Goal: Task Accomplishment & Management: Manage account settings

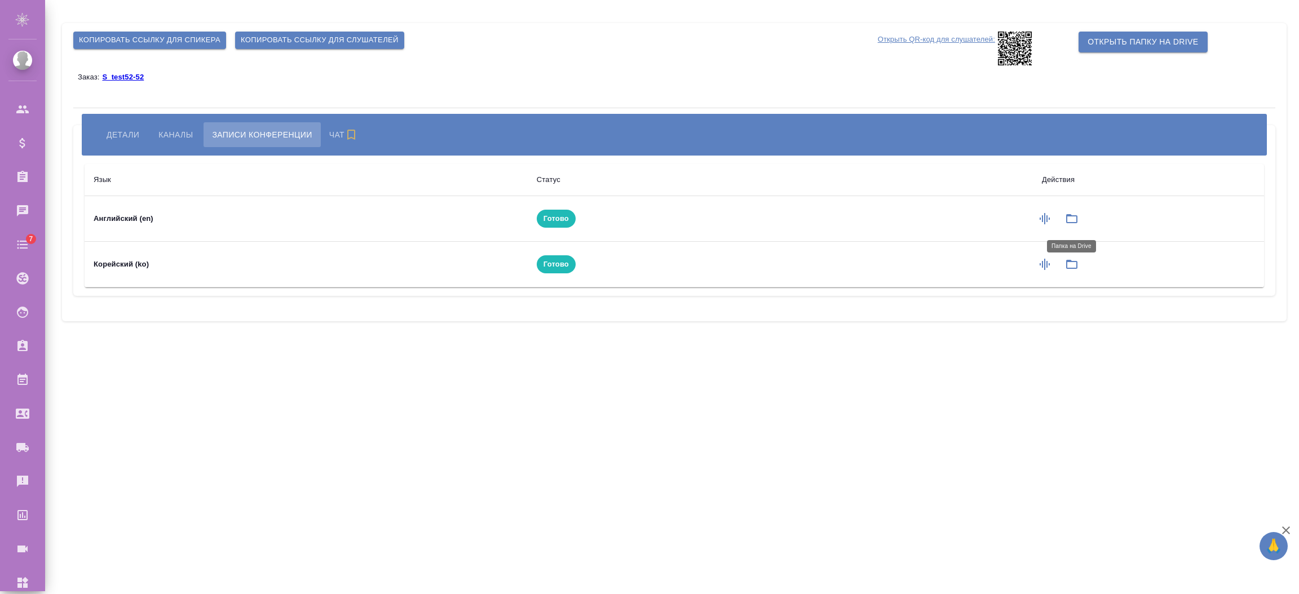
click at [1068, 217] on icon "button" at bounding box center [1072, 219] width 14 height 14
click at [114, 131] on span "Детали" at bounding box center [123, 135] width 33 height 14
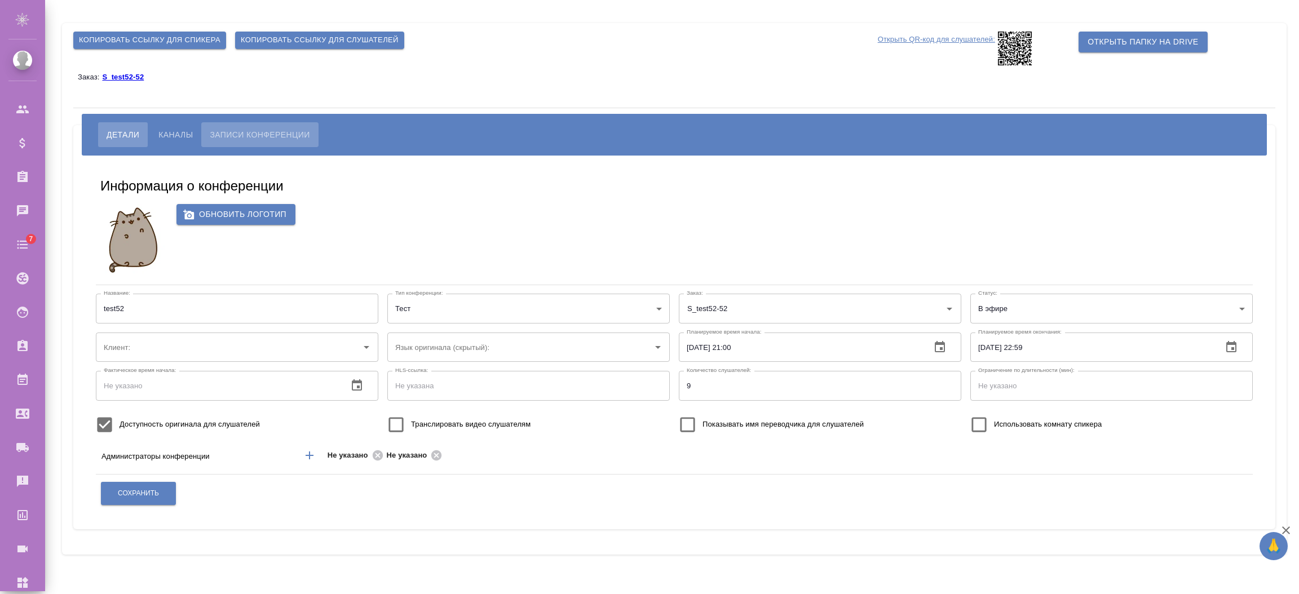
click at [255, 137] on span "Записи конференции" at bounding box center [260, 135] width 100 height 14
type input "test52"
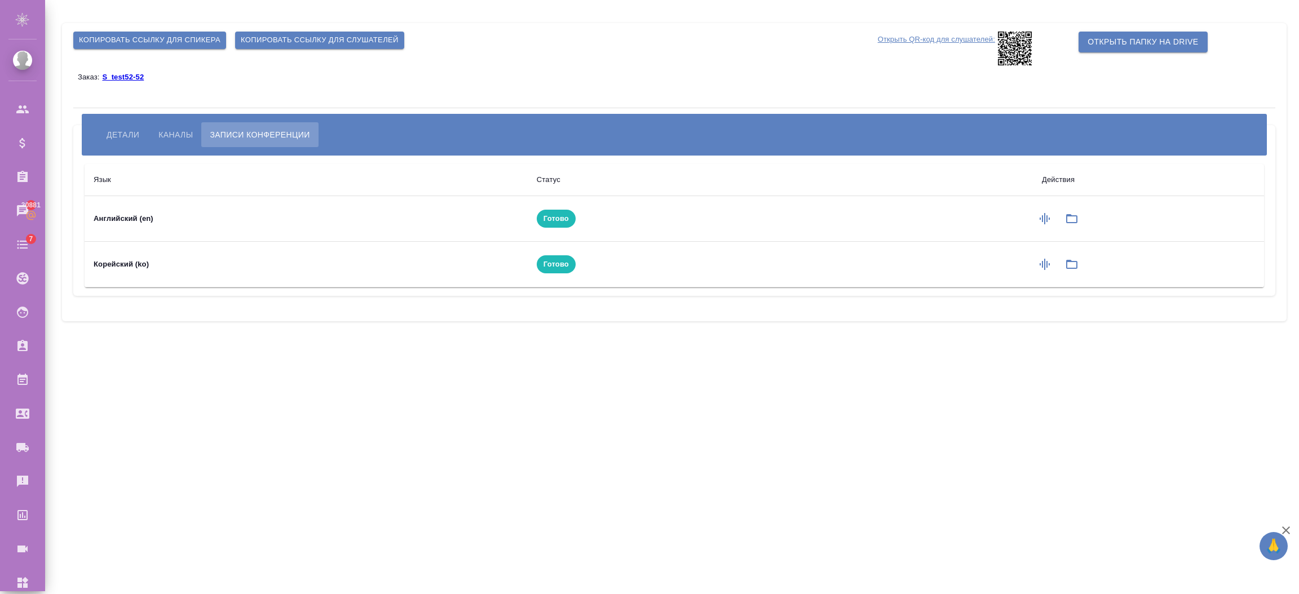
click at [1073, 219] on icon "button" at bounding box center [1072, 219] width 14 height 14
click at [157, 123] on button "Каналы" at bounding box center [175, 134] width 51 height 25
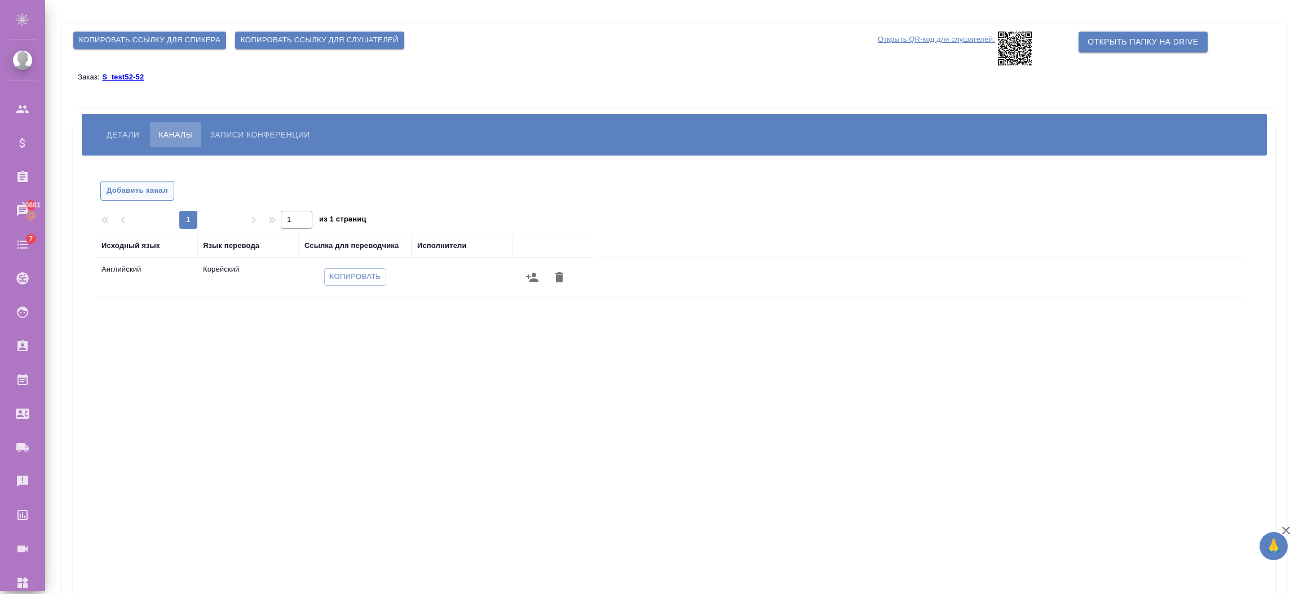
click at [138, 192] on span "Добавить канал" at bounding box center [137, 190] width 61 height 13
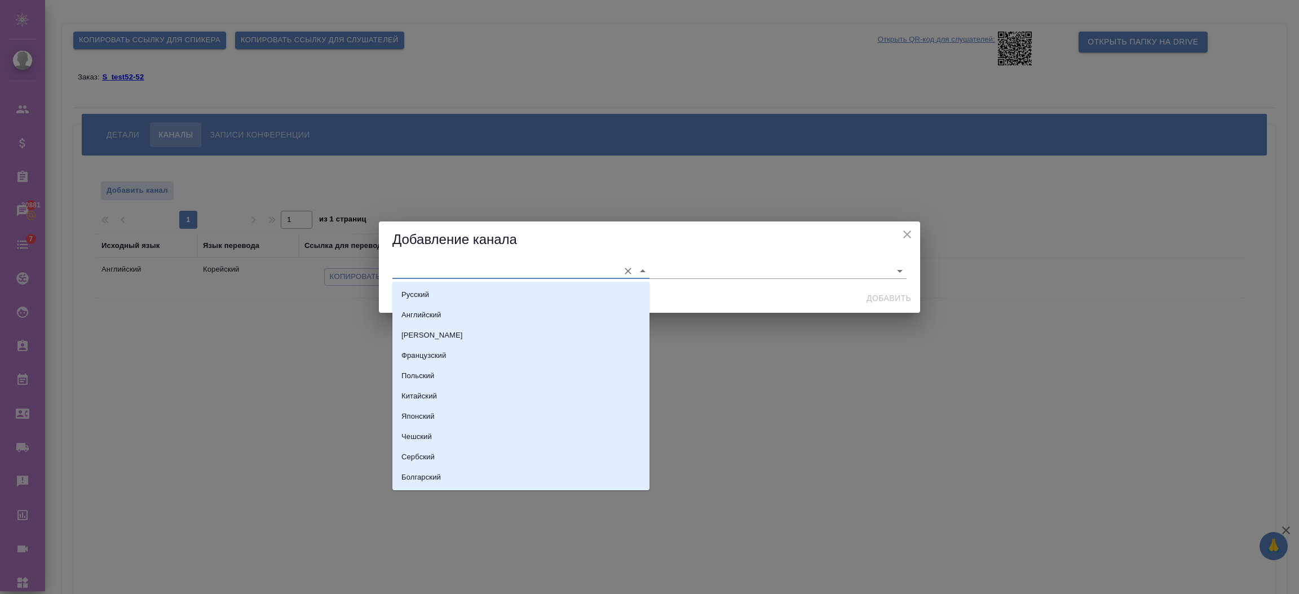
click at [443, 276] on input "text" at bounding box center [502, 270] width 221 height 15
click at [441, 391] on li "Китайский" at bounding box center [520, 396] width 257 height 20
type input "Китайский"
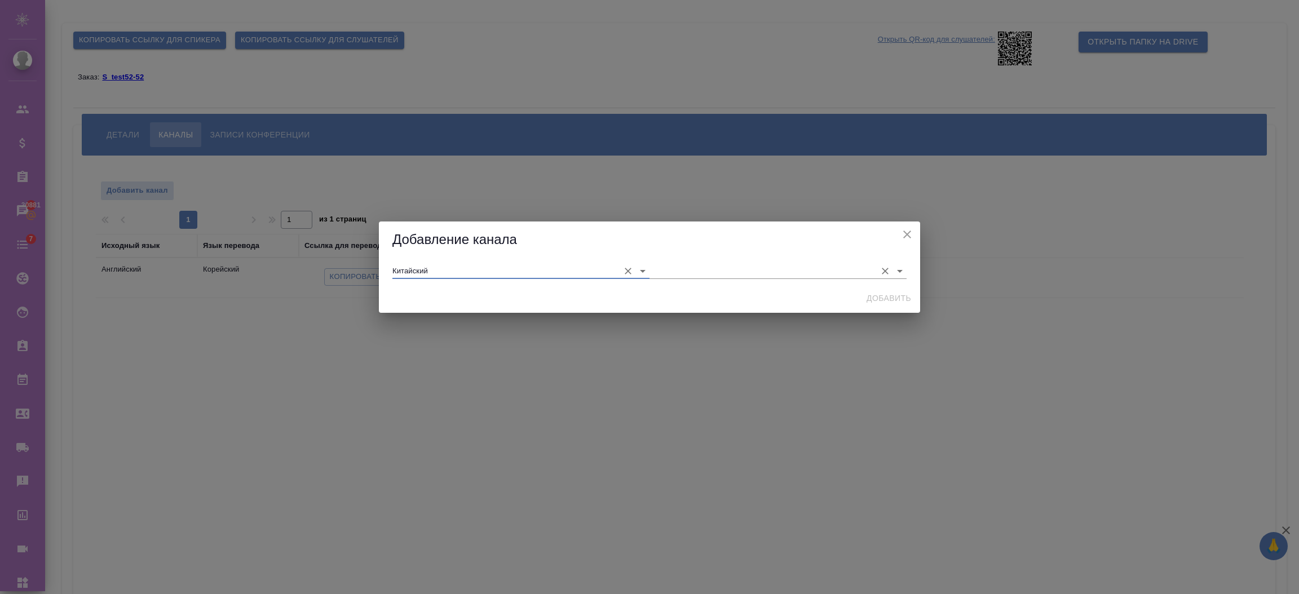
click at [679, 267] on input "text" at bounding box center [760, 270] width 221 height 15
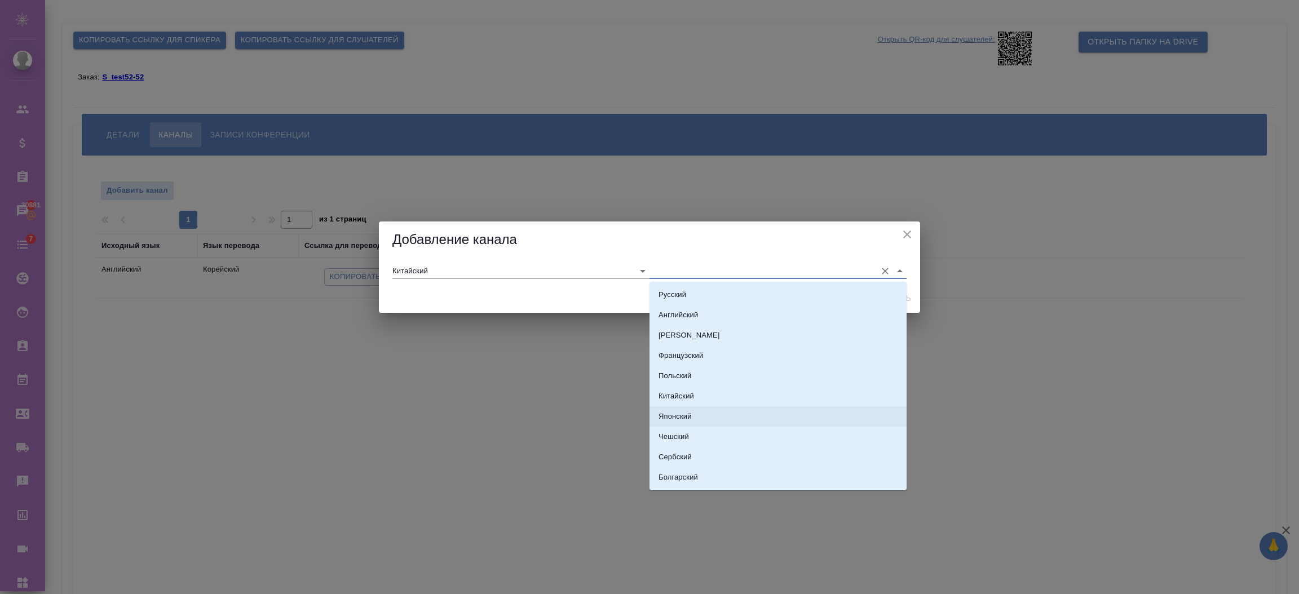
click at [695, 416] on li "Японский" at bounding box center [778, 417] width 257 height 20
type input "Японский"
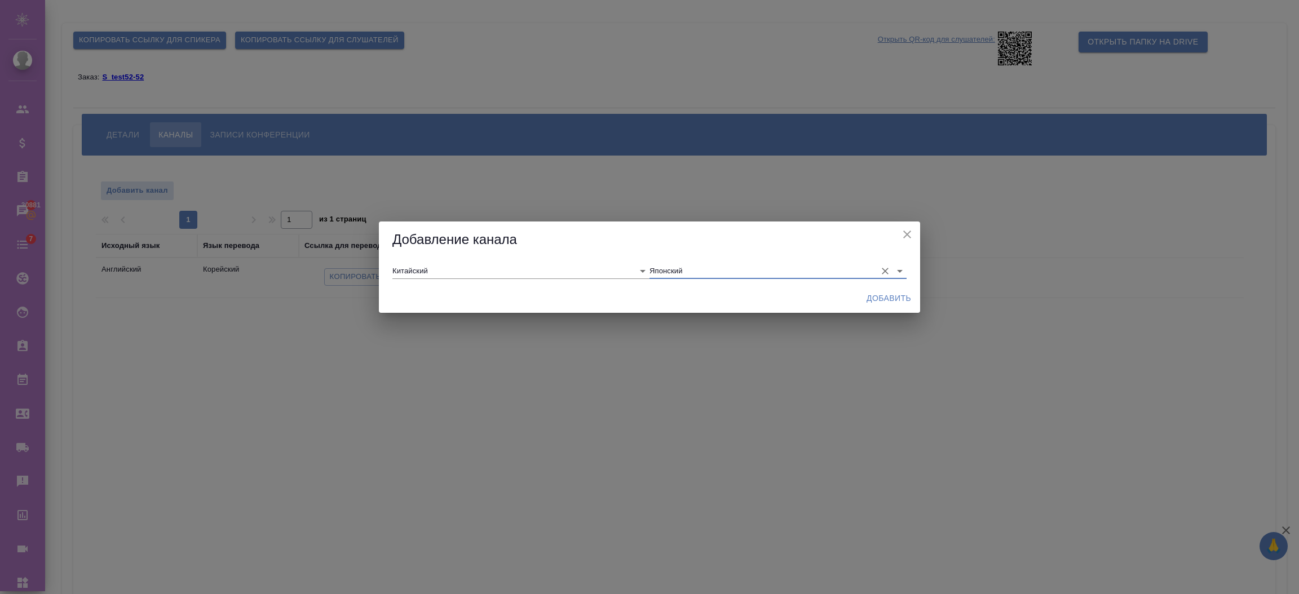
click at [874, 303] on span "Добавить" at bounding box center [889, 298] width 45 height 14
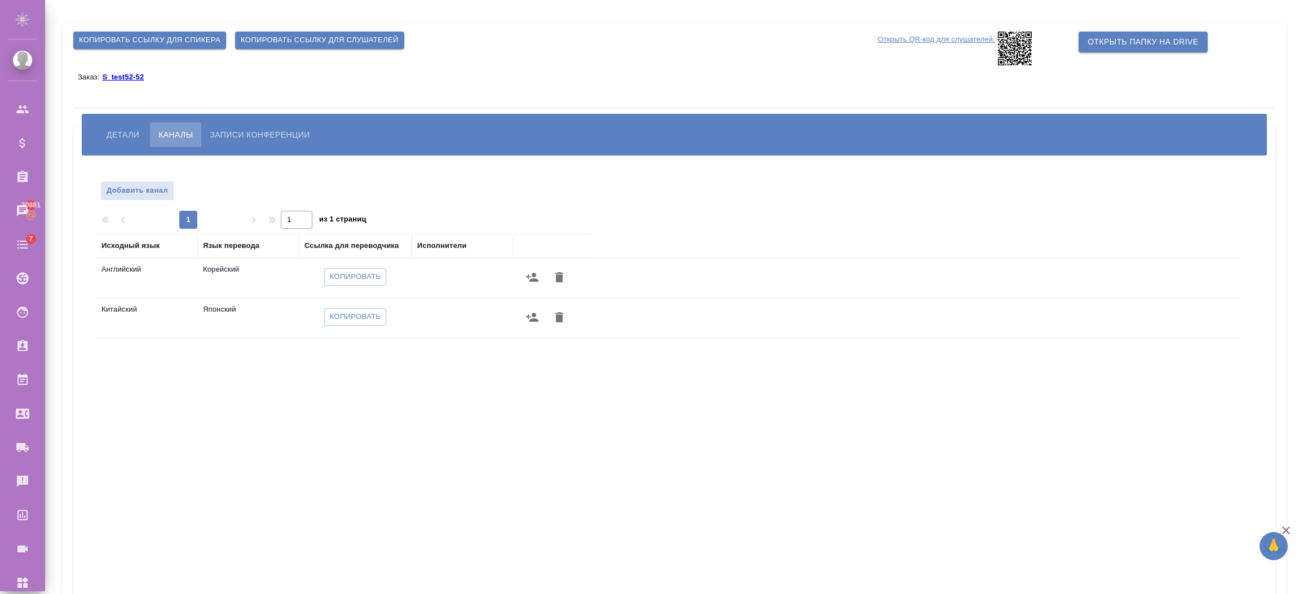
click at [249, 130] on span "Записи конференции" at bounding box center [260, 135] width 100 height 14
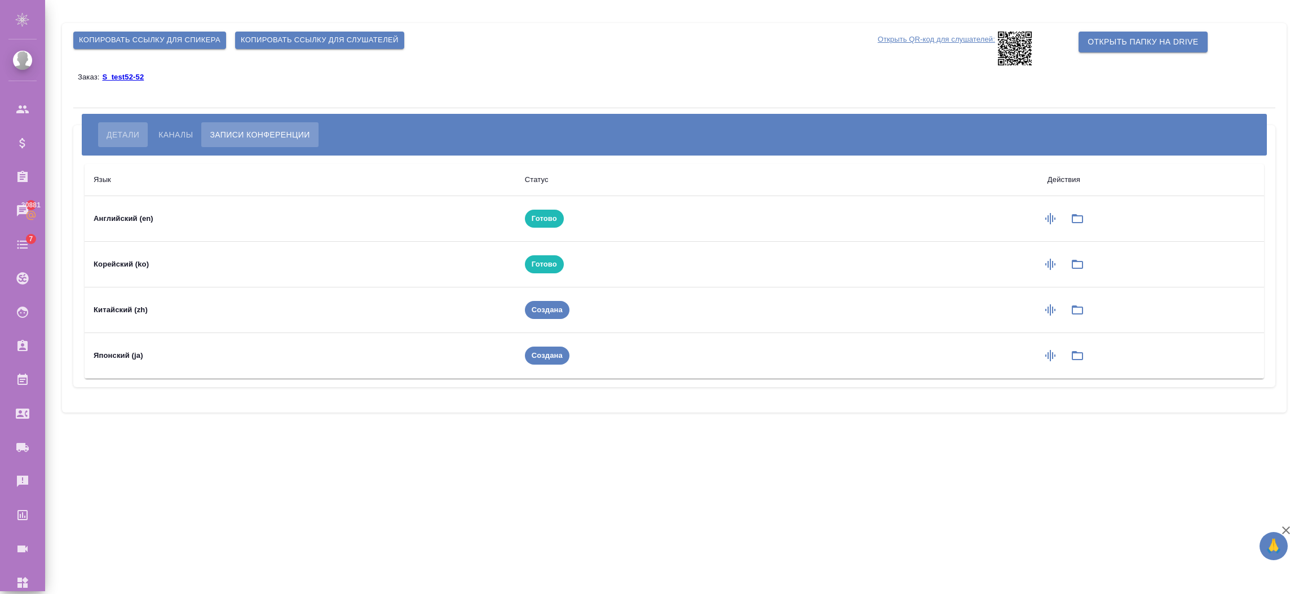
click at [134, 134] on span "Детали" at bounding box center [123, 135] width 33 height 14
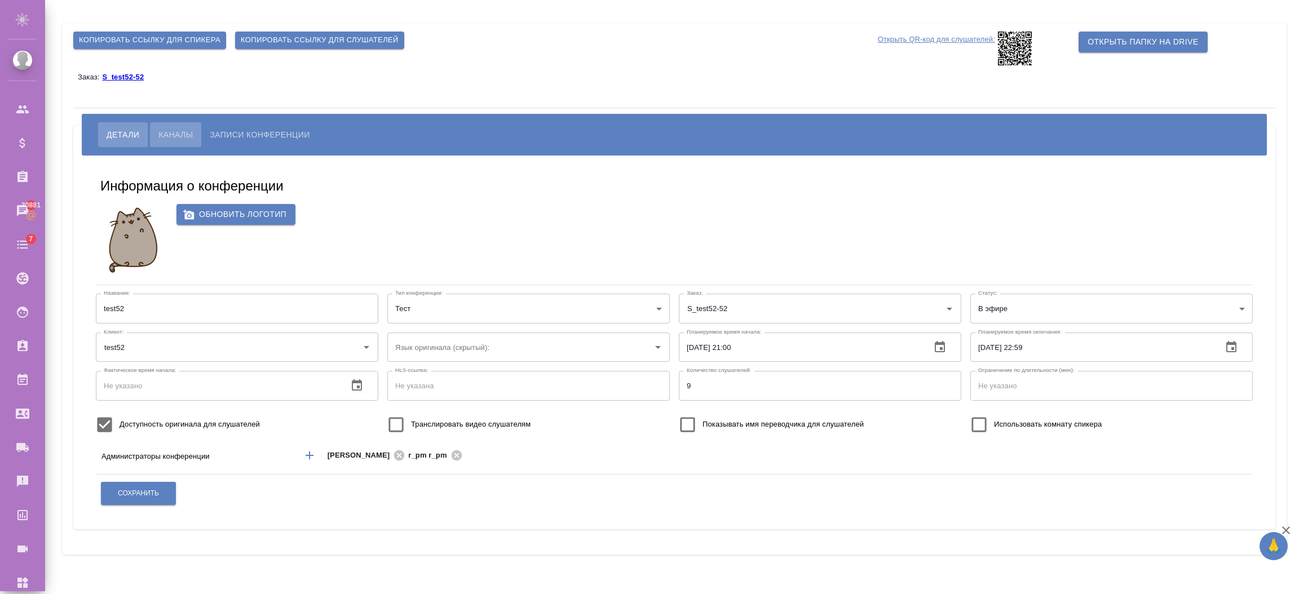
click at [168, 134] on span "Каналы" at bounding box center [175, 135] width 34 height 14
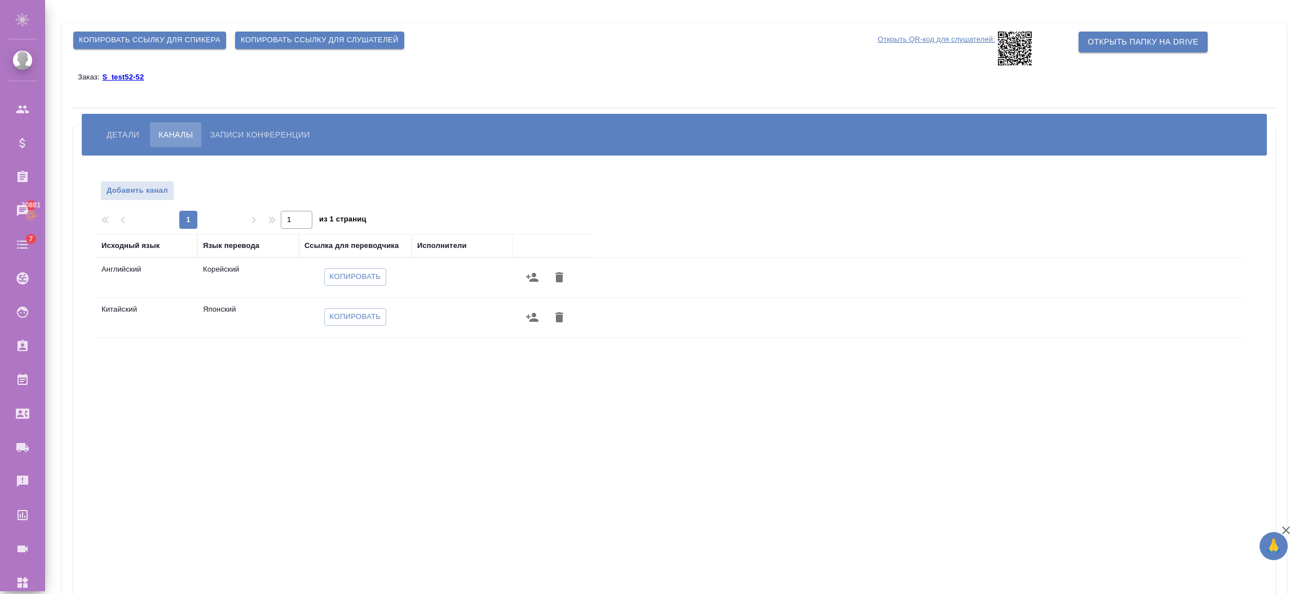
click at [130, 140] on span "Детали" at bounding box center [123, 135] width 33 height 14
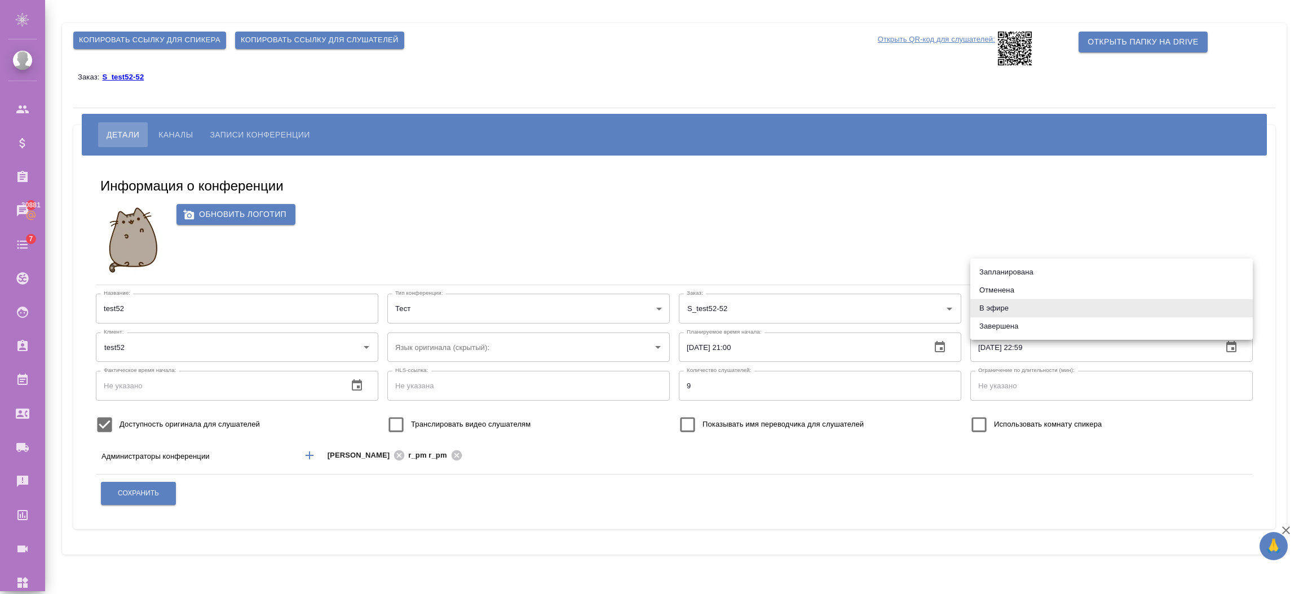
click at [1026, 309] on body "🙏 .cls-1 fill:#fff; AWATERA Semenets Irina Клиенты Спецификации Заказы 30881 Ча…" at bounding box center [649, 342] width 1299 height 685
click at [1004, 323] on li "Завершена" at bounding box center [1111, 326] width 282 height 18
type input "ended"
click at [139, 501] on button "Сохранить" at bounding box center [138, 493] width 75 height 23
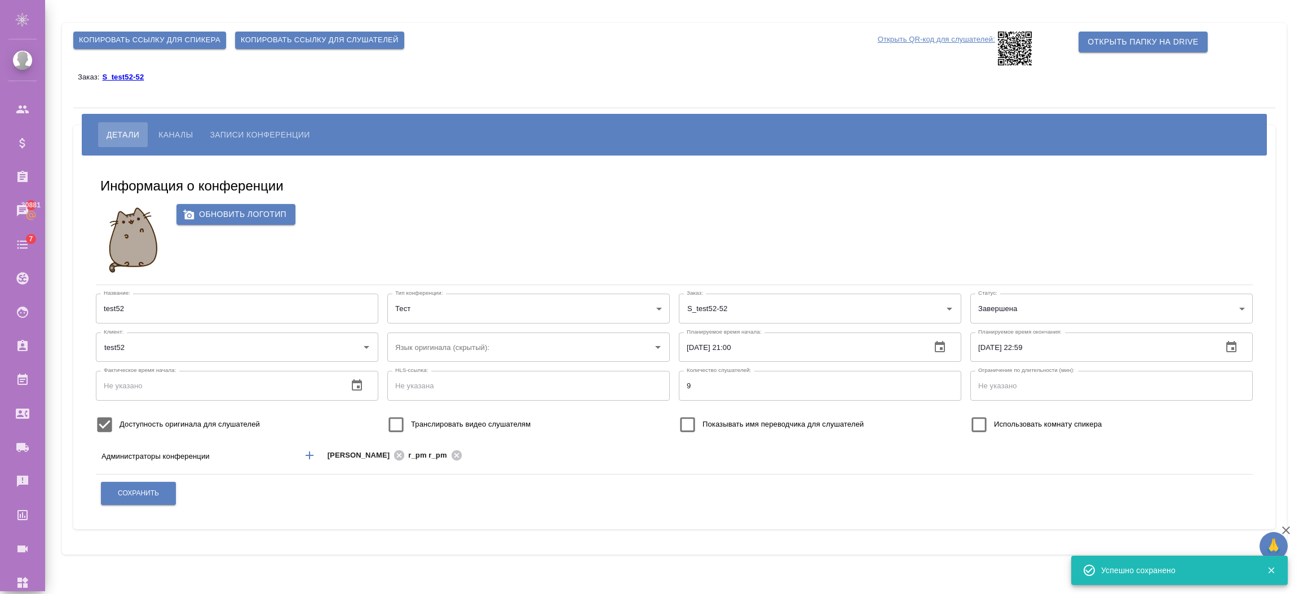
click at [273, 136] on span "Записи конференции" at bounding box center [260, 135] width 100 height 14
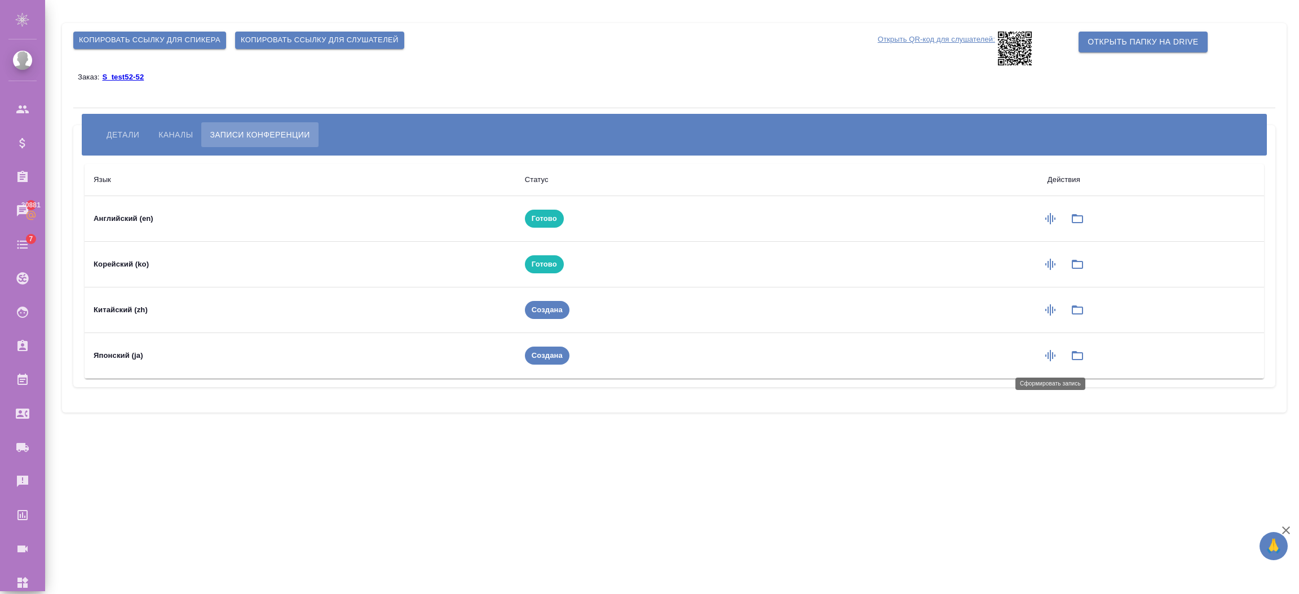
click at [1050, 355] on icon "button" at bounding box center [1050, 355] width 10 height 11
click at [1071, 357] on icon "button" at bounding box center [1078, 356] width 14 height 14
click at [1053, 306] on icon "button" at bounding box center [1051, 310] width 14 height 14
click at [537, 527] on div ".cls-1 fill:#fff; AWATERA Semenets Irina Клиенты Спецификации Заказы 30881 Чаты…" at bounding box center [649, 297] width 1299 height 594
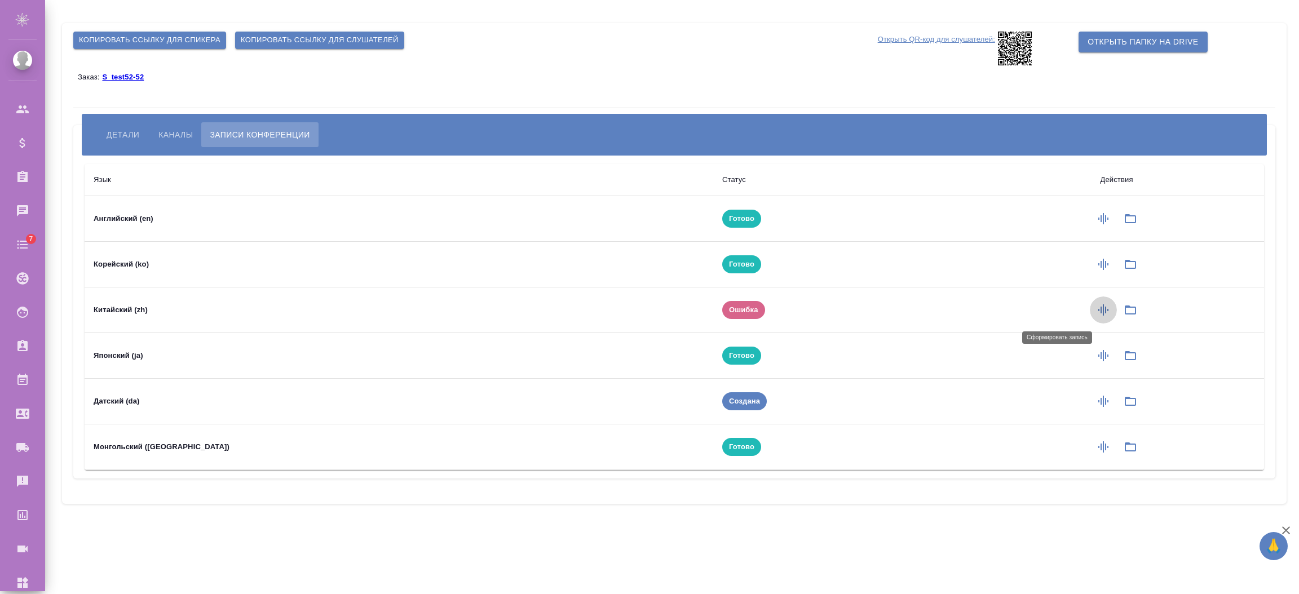
click at [1097, 312] on icon "button" at bounding box center [1104, 310] width 14 height 14
click at [1097, 308] on icon "button" at bounding box center [1104, 310] width 14 height 14
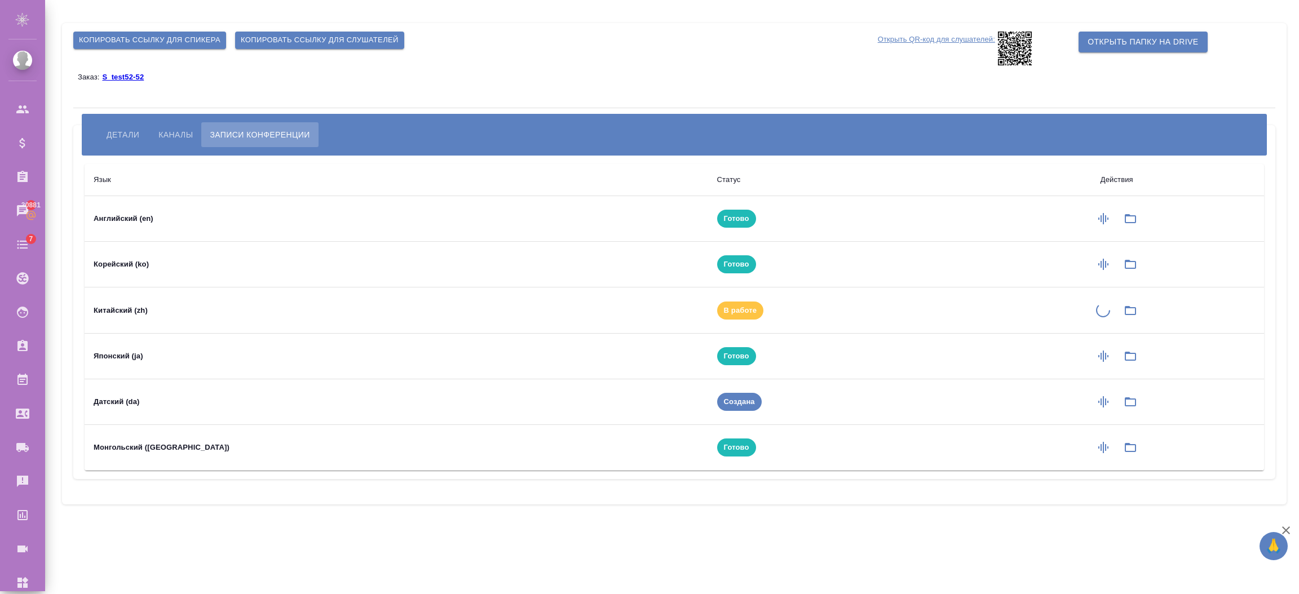
click at [1085, 313] on td at bounding box center [1116, 311] width 295 height 46
click at [1085, 310] on td at bounding box center [1116, 311] width 295 height 46
click at [1117, 311] on button "button" at bounding box center [1130, 310] width 27 height 27
click at [1124, 311] on icon "button" at bounding box center [1131, 310] width 14 height 14
